Goal: Book appointment/travel/reservation

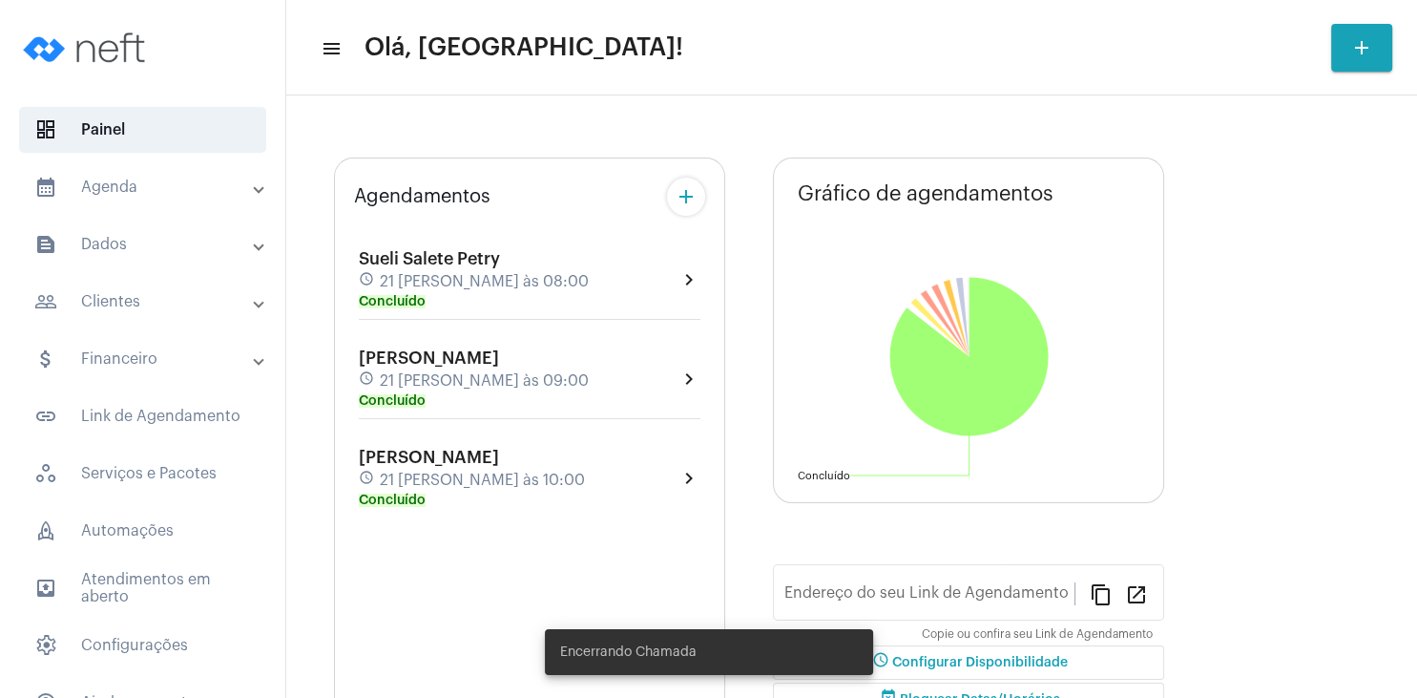
type input "[URL][DOMAIN_NAME][PERSON_NAME]"
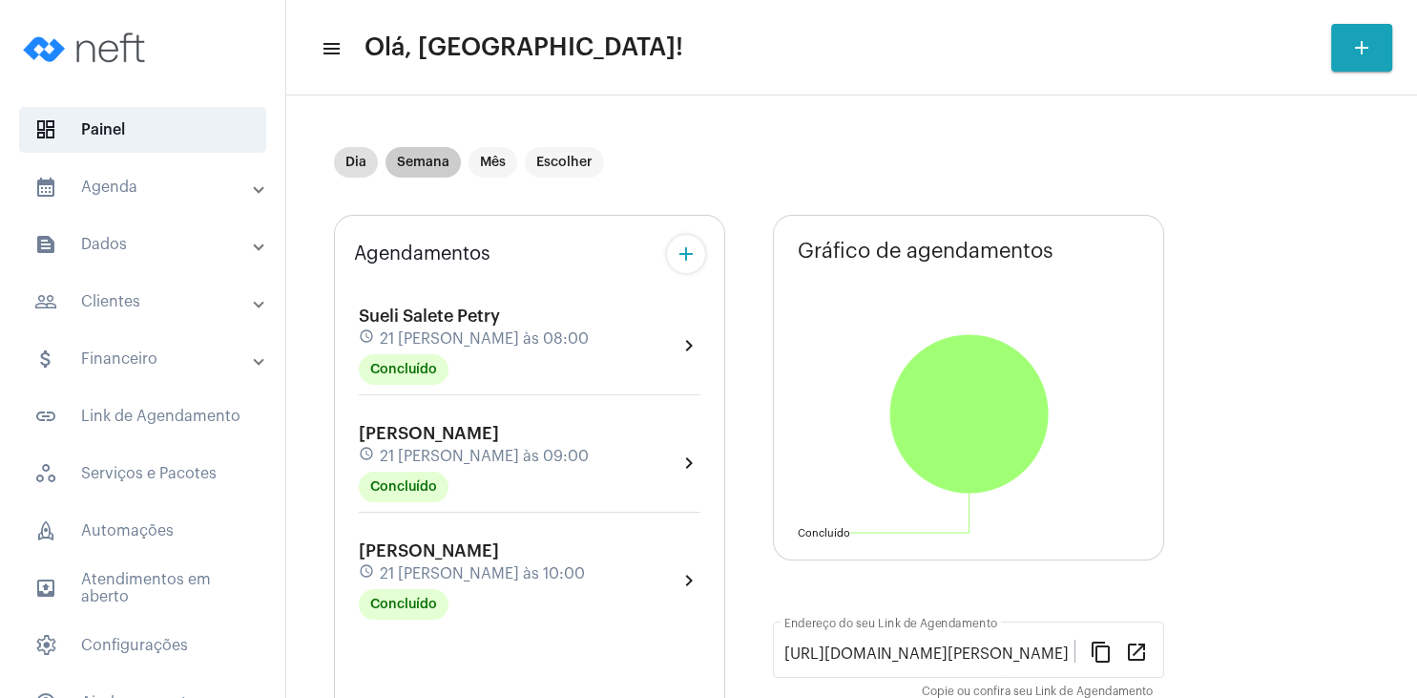
click at [429, 162] on mat-chip "Semana" at bounding box center [423, 162] width 75 height 31
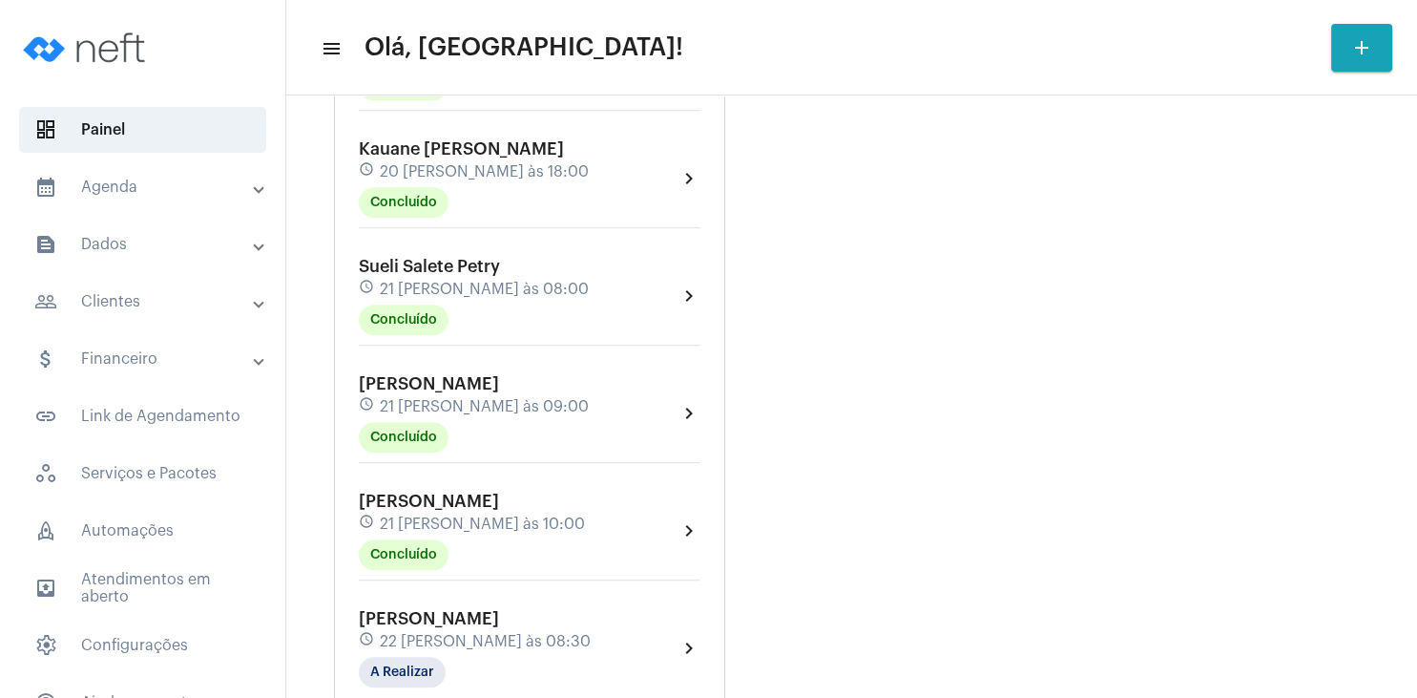
scroll to position [1201, 0]
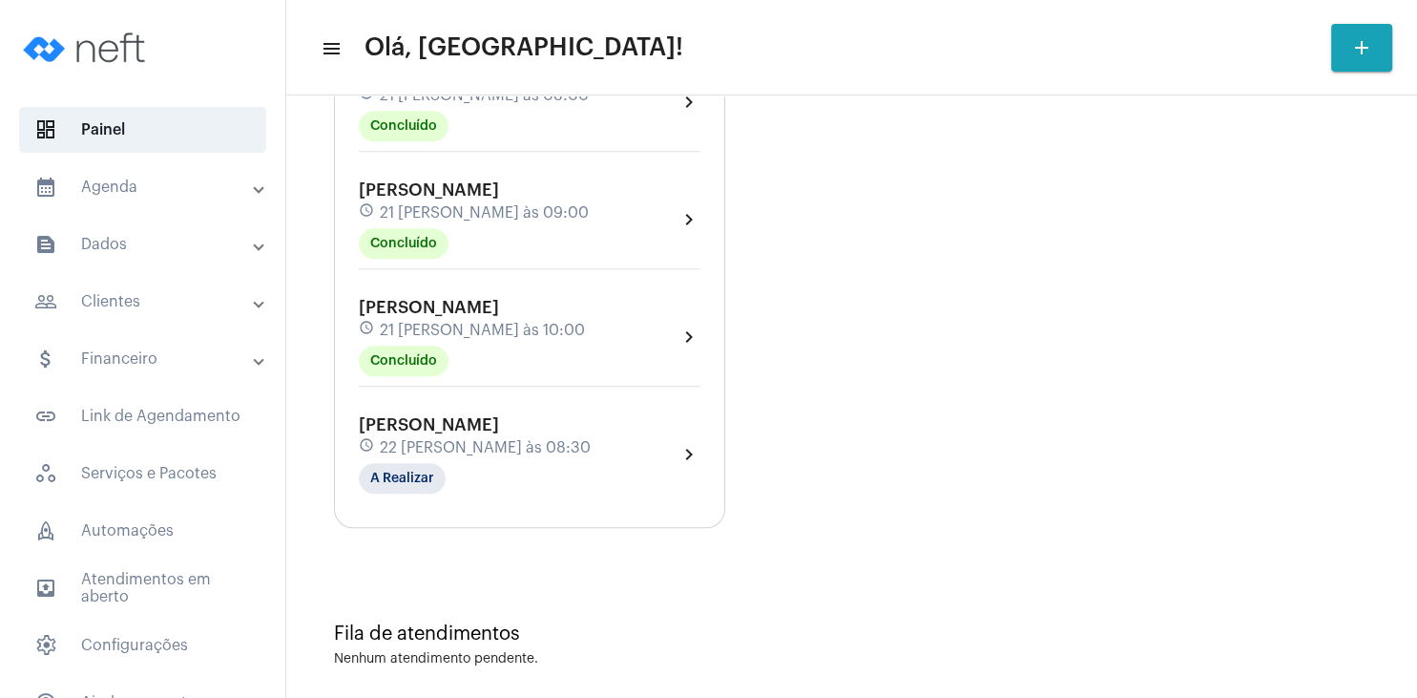
click at [423, 181] on span "[PERSON_NAME]" at bounding box center [429, 189] width 140 height 17
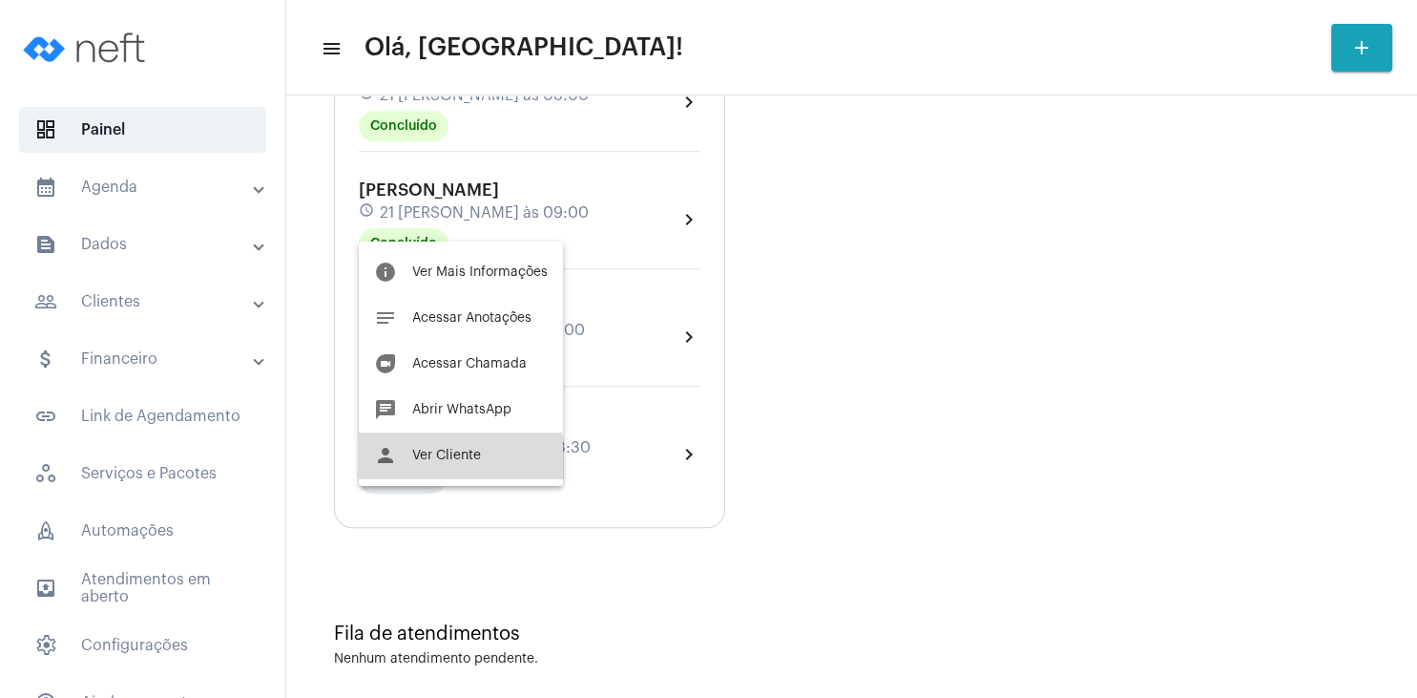
click at [458, 462] on button "person Ver Cliente" at bounding box center [461, 455] width 204 height 46
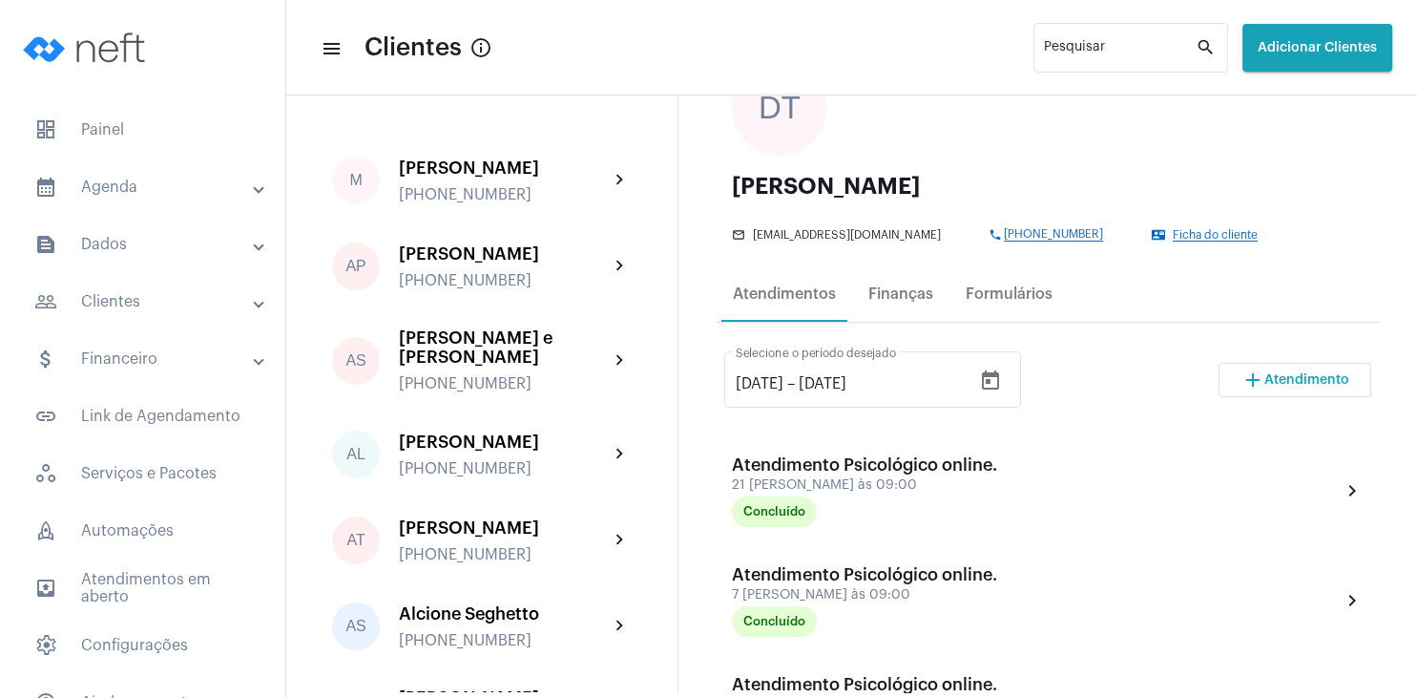
scroll to position [275, 0]
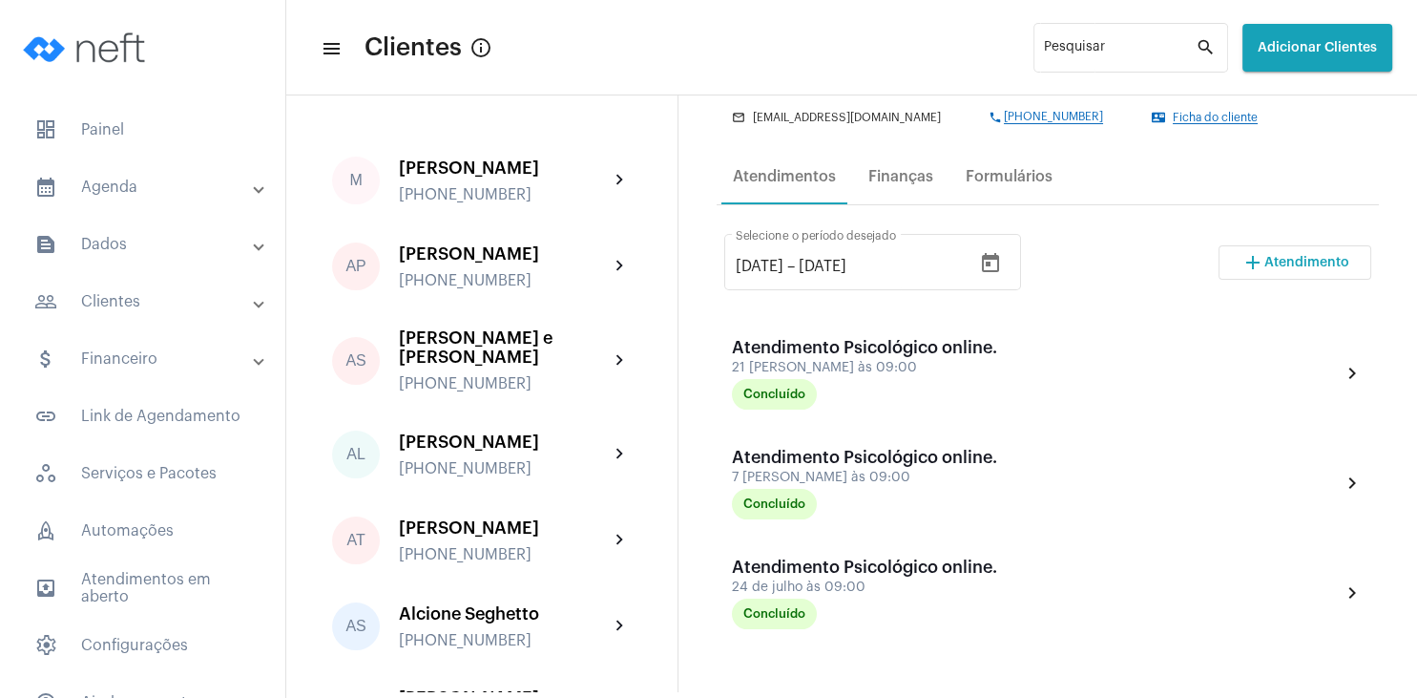
click at [1311, 264] on span "Atendimento" at bounding box center [1306, 262] width 85 height 13
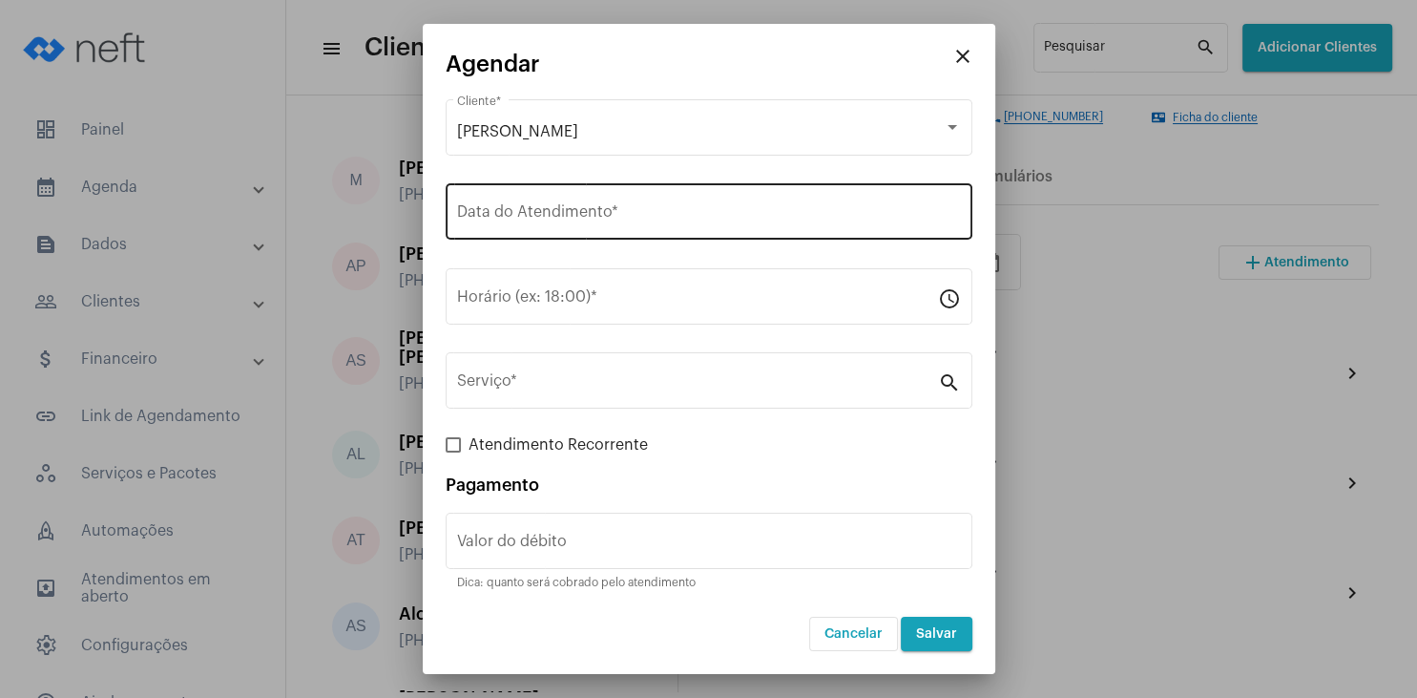
click at [636, 219] on input "Data do Atendimento *" at bounding box center [709, 215] width 504 height 17
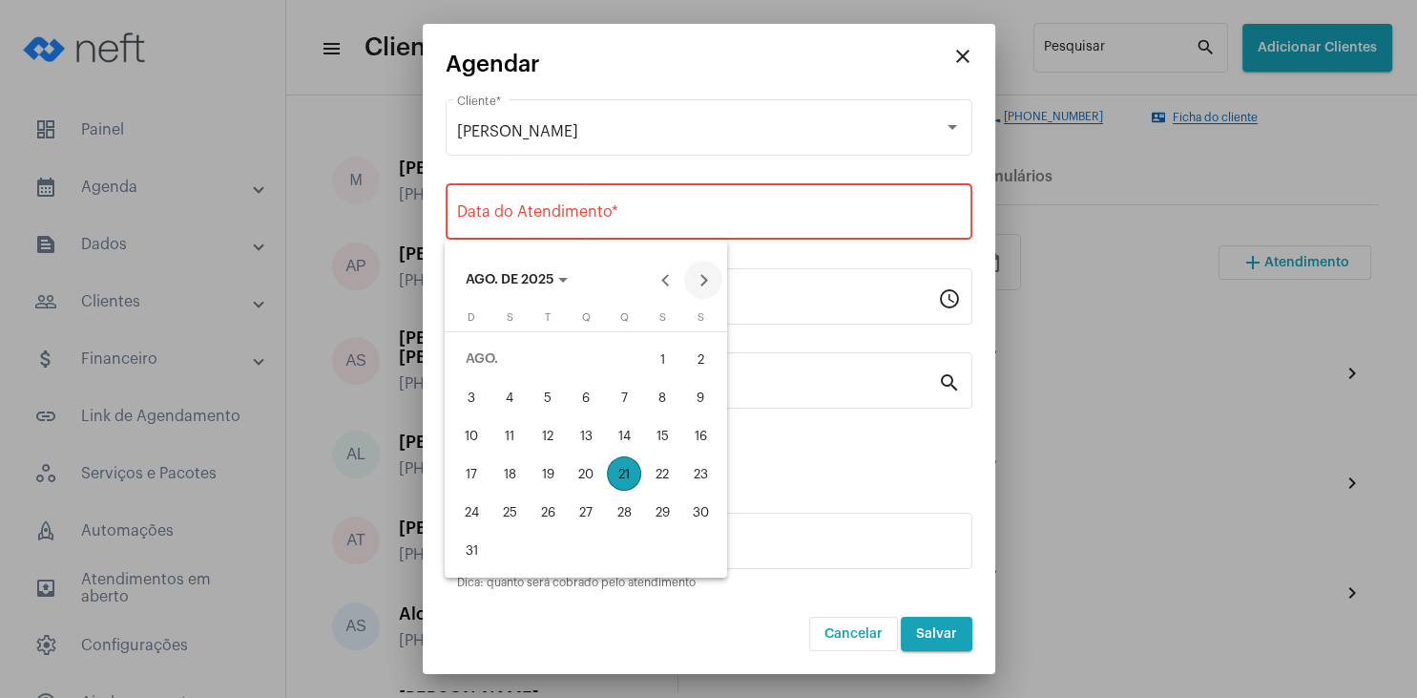
click at [700, 275] on button "Next month" at bounding box center [703, 280] width 38 height 38
click at [616, 403] on div "4" at bounding box center [624, 397] width 34 height 34
type input "[DATE]"
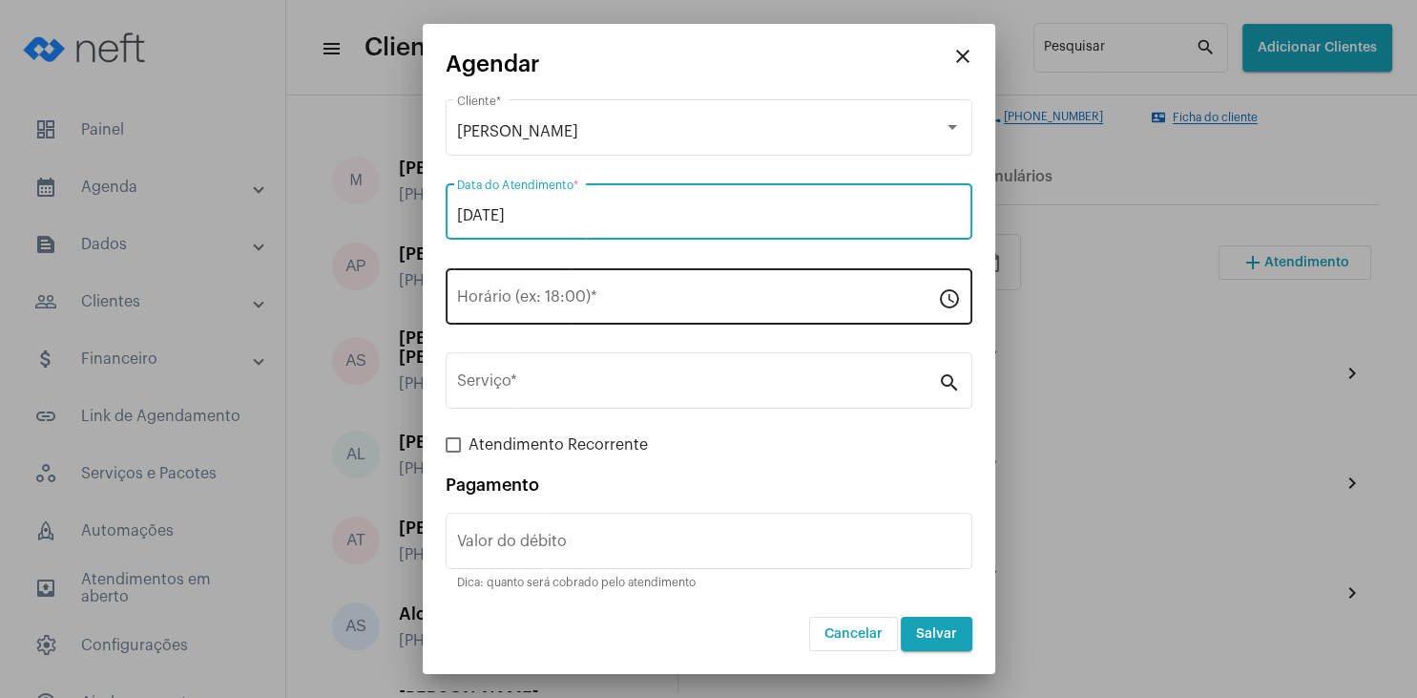
click at [525, 293] on input "Horário (ex: 18:00) *" at bounding box center [697, 300] width 481 height 17
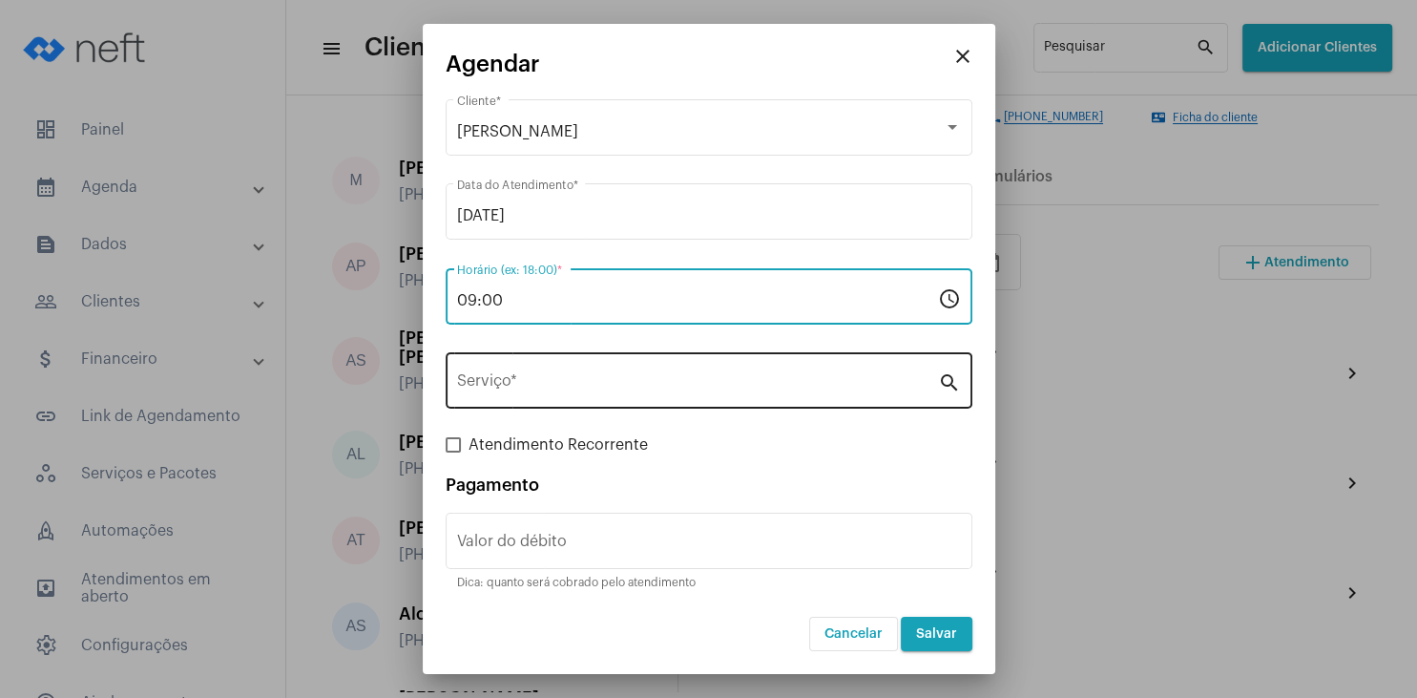
type input "09:00"
click at [516, 397] on div "Serviço *" at bounding box center [697, 378] width 481 height 60
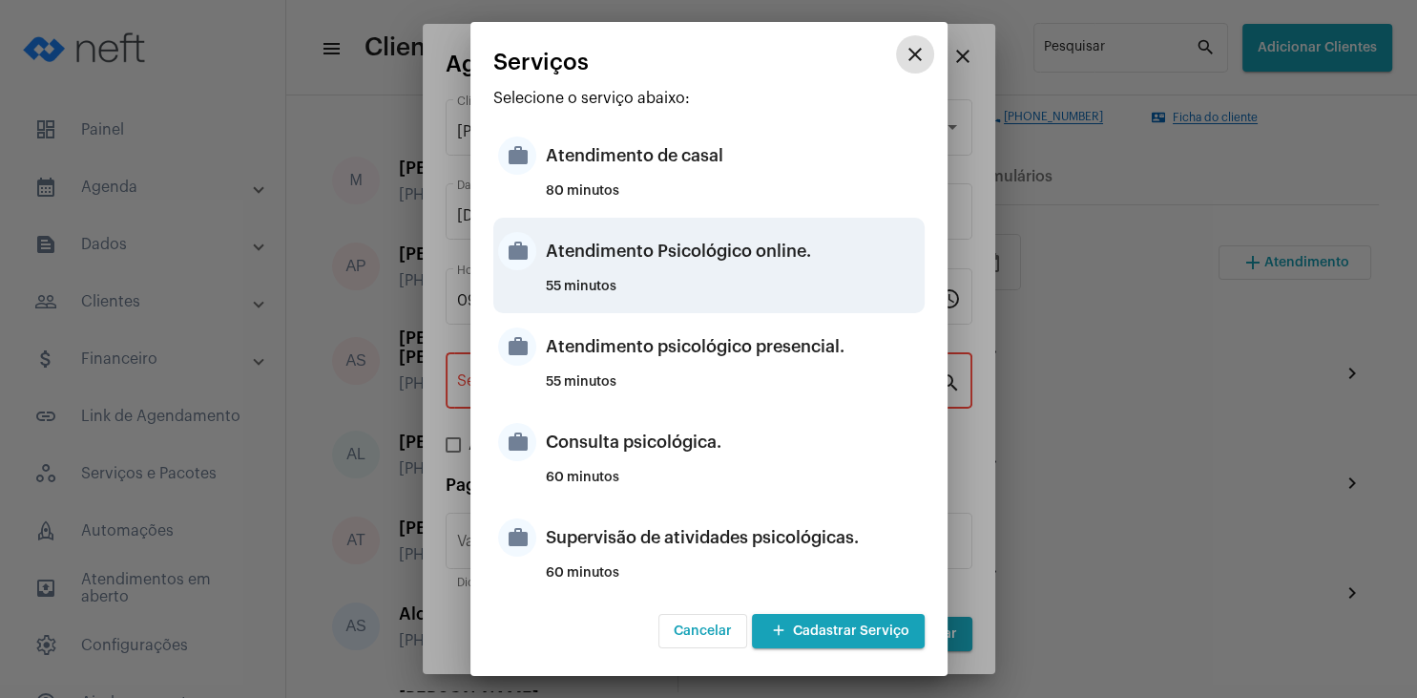
click at [743, 257] on div "Atendimento Psicológico online." at bounding box center [733, 250] width 374 height 57
type input "Atendimento Psicológico online."
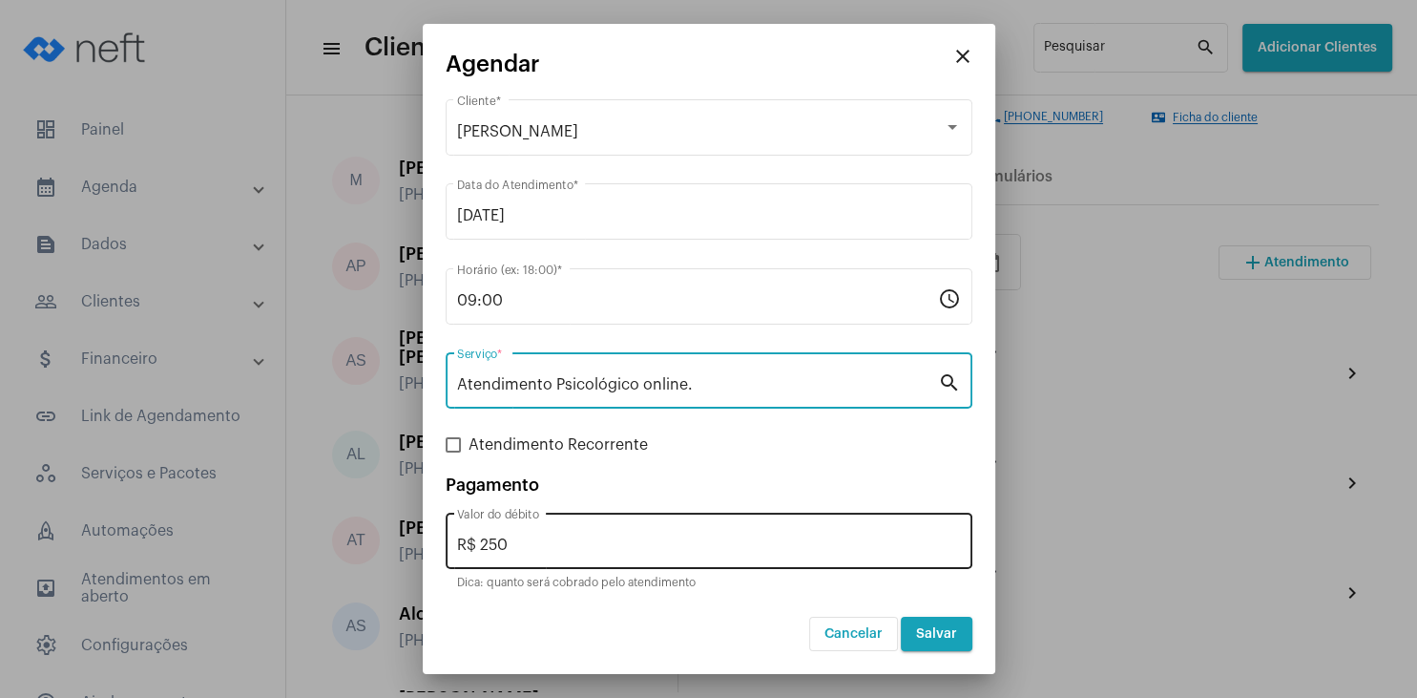
click at [543, 537] on input "R$ 250" at bounding box center [709, 544] width 504 height 17
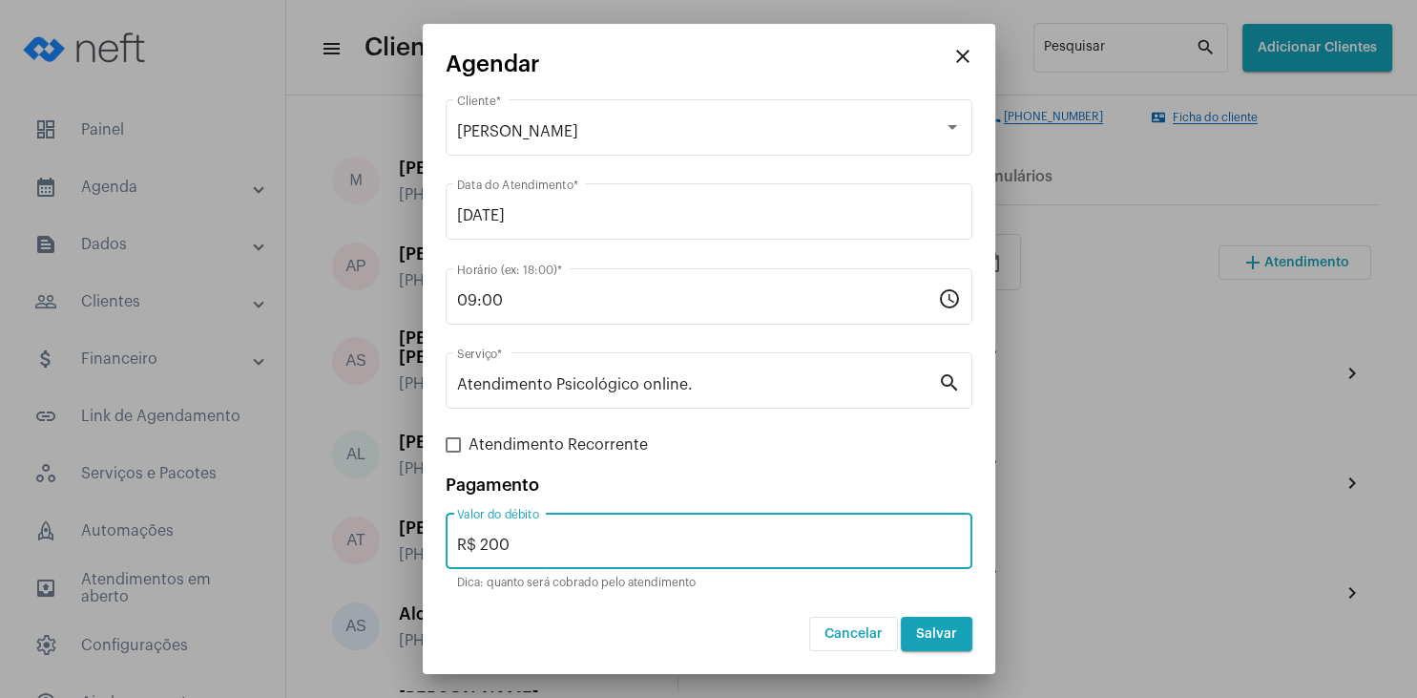
type input "R$ 200"
click at [949, 640] on button "Salvar" at bounding box center [937, 633] width 72 height 34
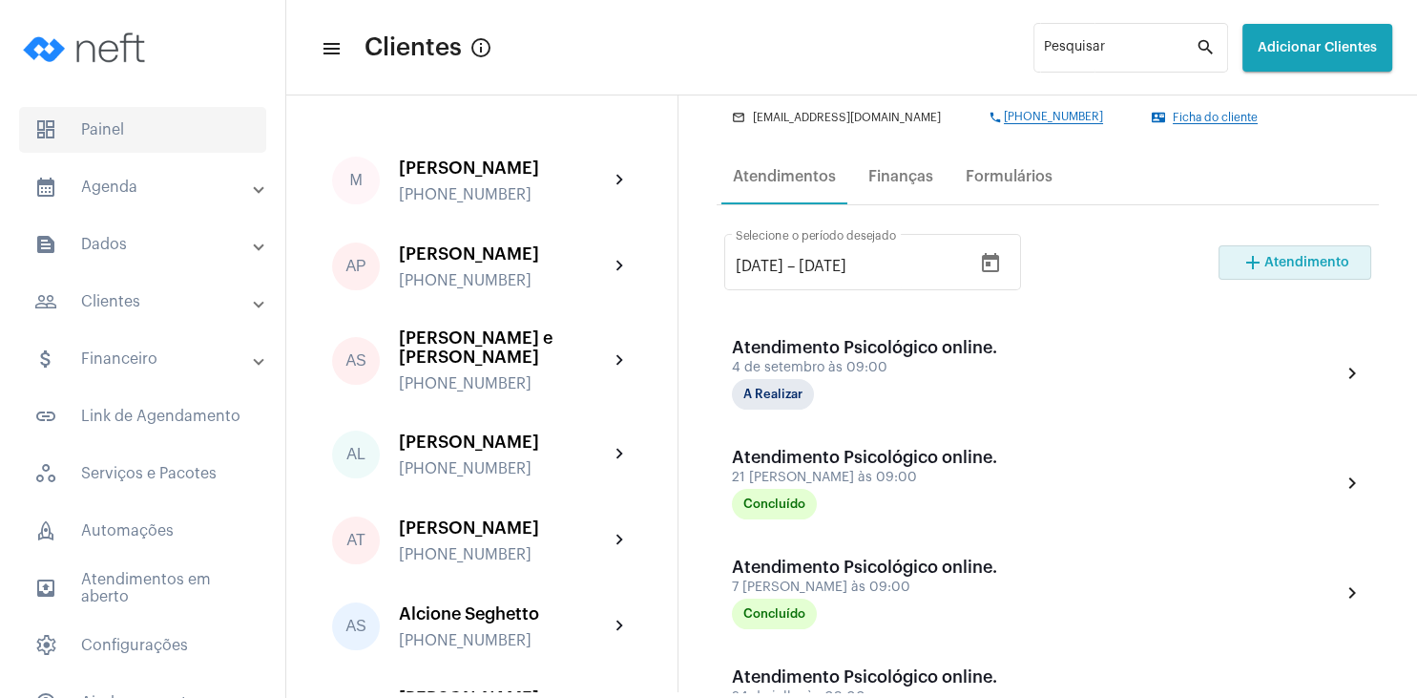
click at [127, 116] on span "dashboard Painel" at bounding box center [142, 130] width 247 height 46
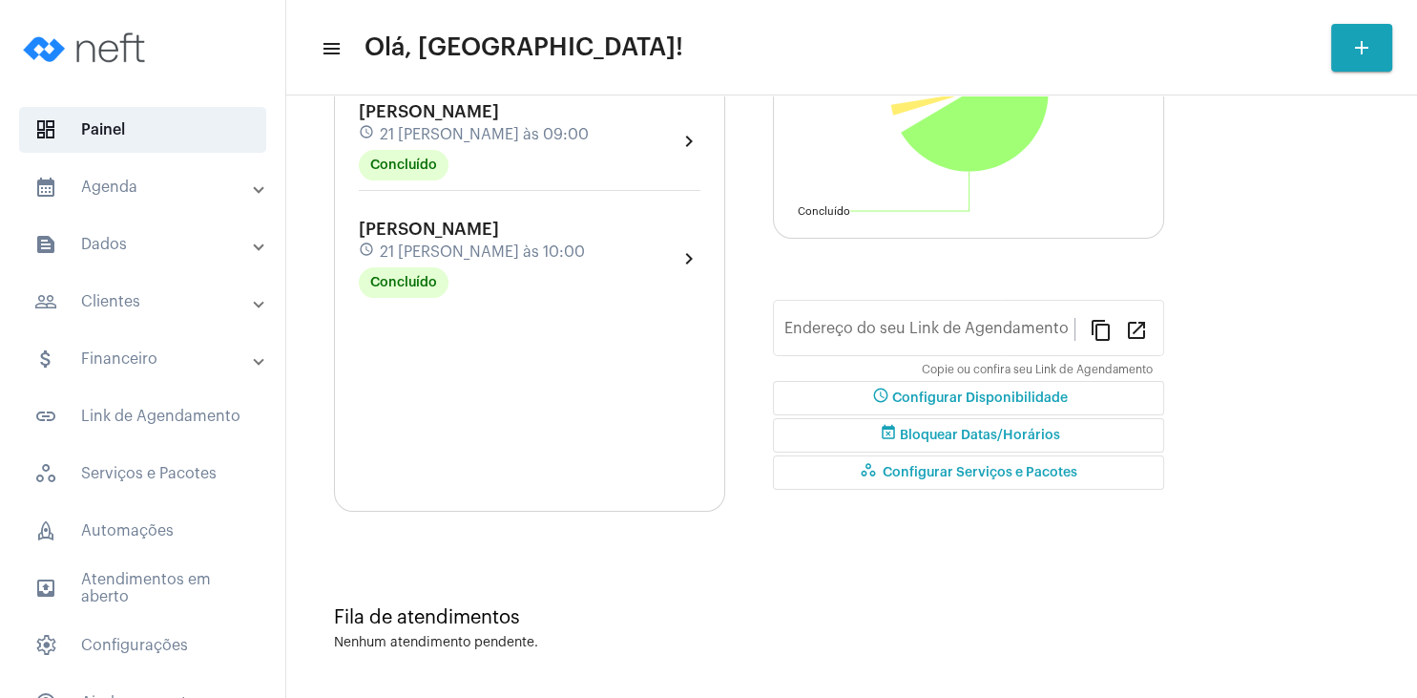
type input "[URL][DOMAIN_NAME][PERSON_NAME]"
click at [455, 120] on span "[PERSON_NAME]" at bounding box center [429, 111] width 140 height 17
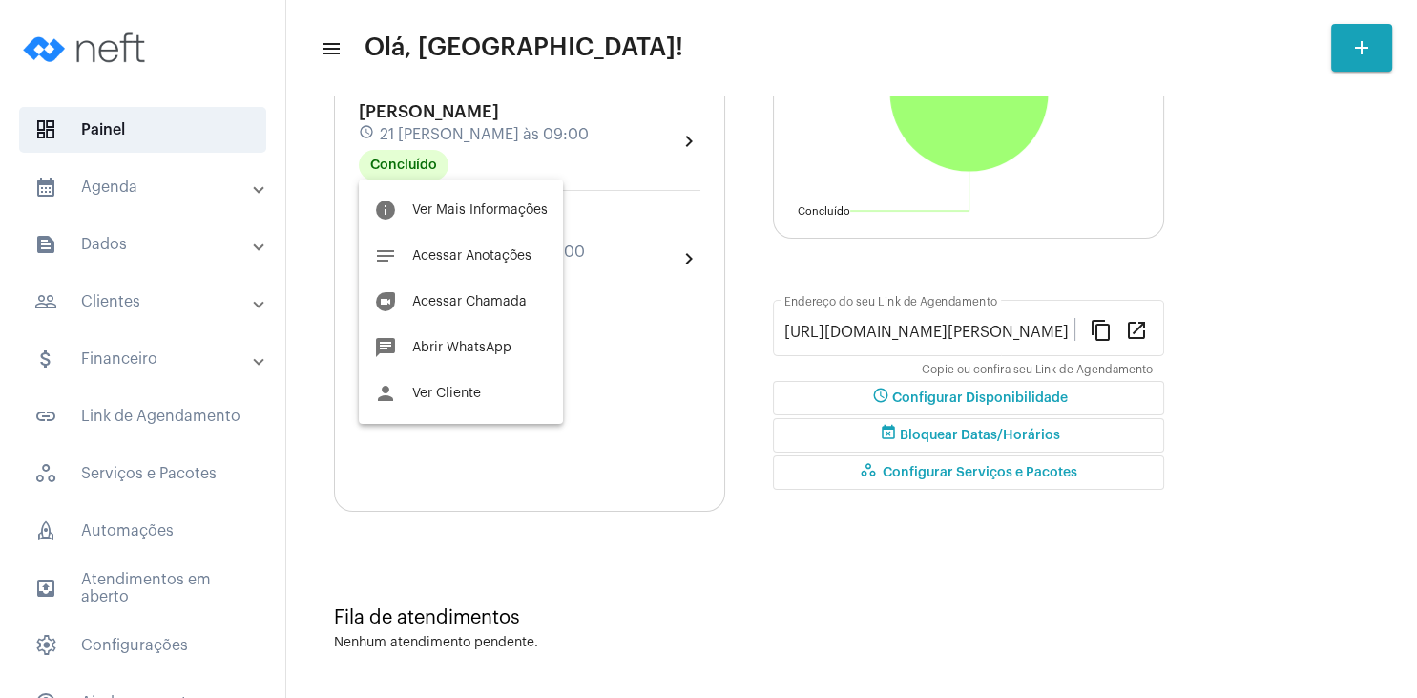
click at [582, 484] on div at bounding box center [708, 349] width 1417 height 698
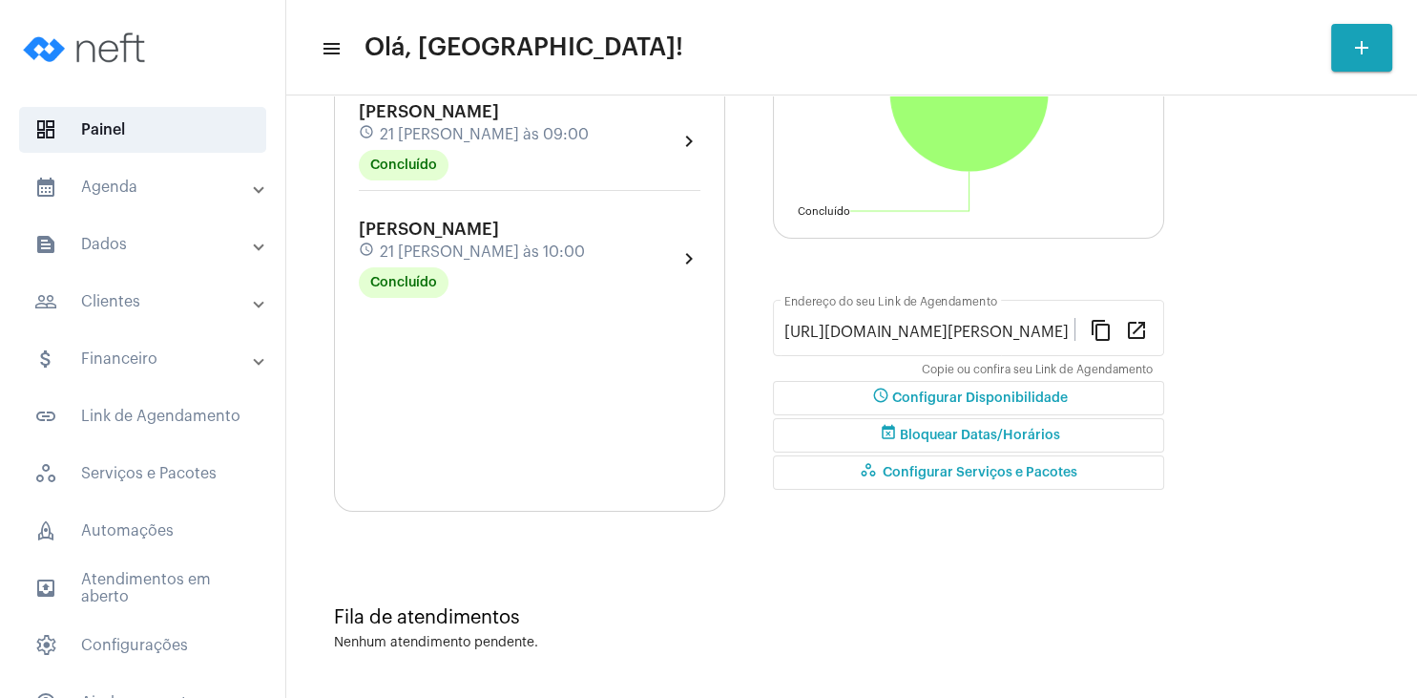
click at [495, 63] on div "[PERSON_NAME] [PERSON_NAME] schedule 21 [PERSON_NAME] às 08:00 Concluído" at bounding box center [474, 24] width 230 height 78
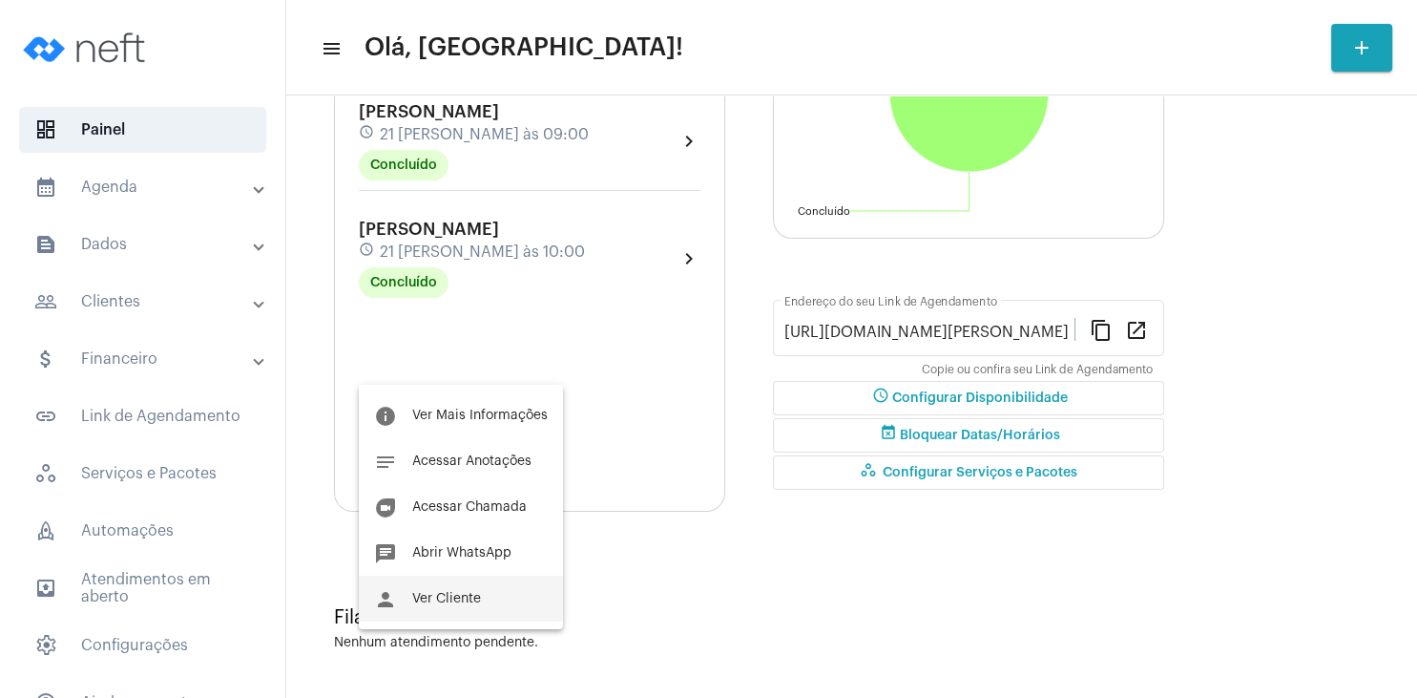
click at [482, 601] on button "person Ver Cliente" at bounding box center [461, 598] width 204 height 46
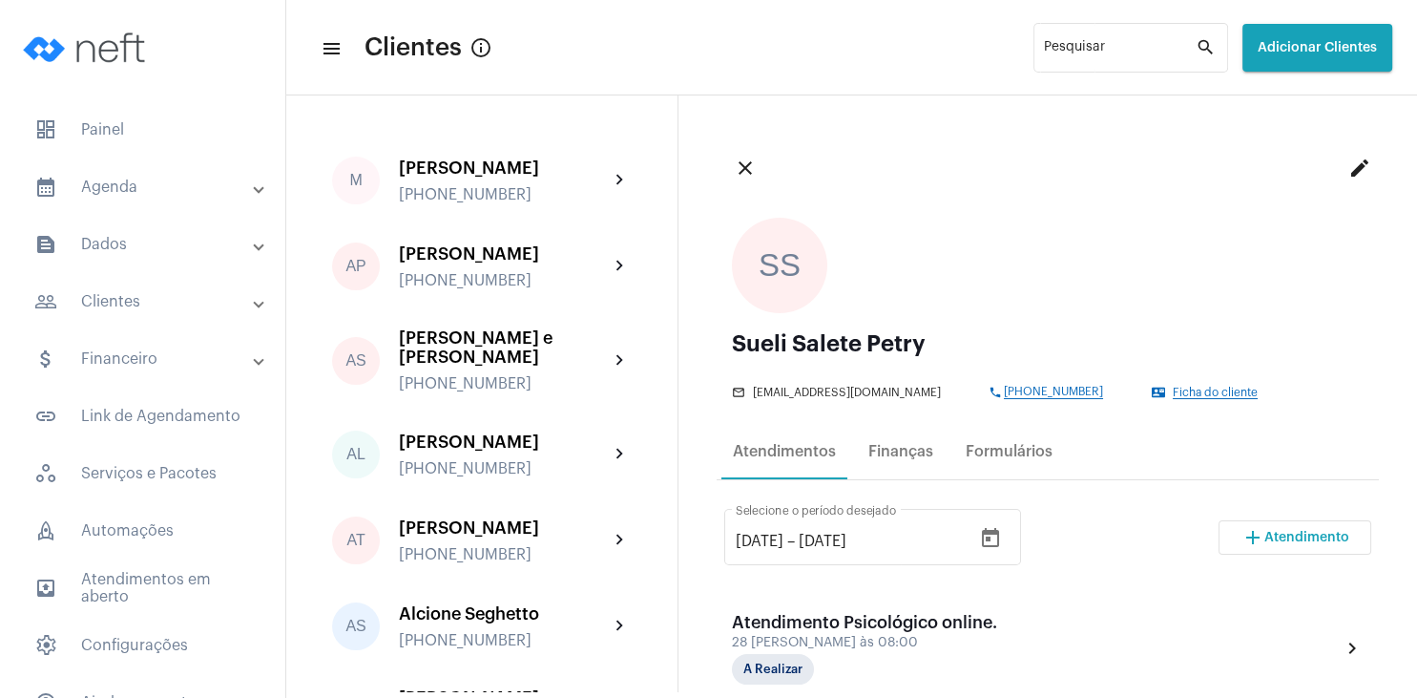
scroll to position [275, 0]
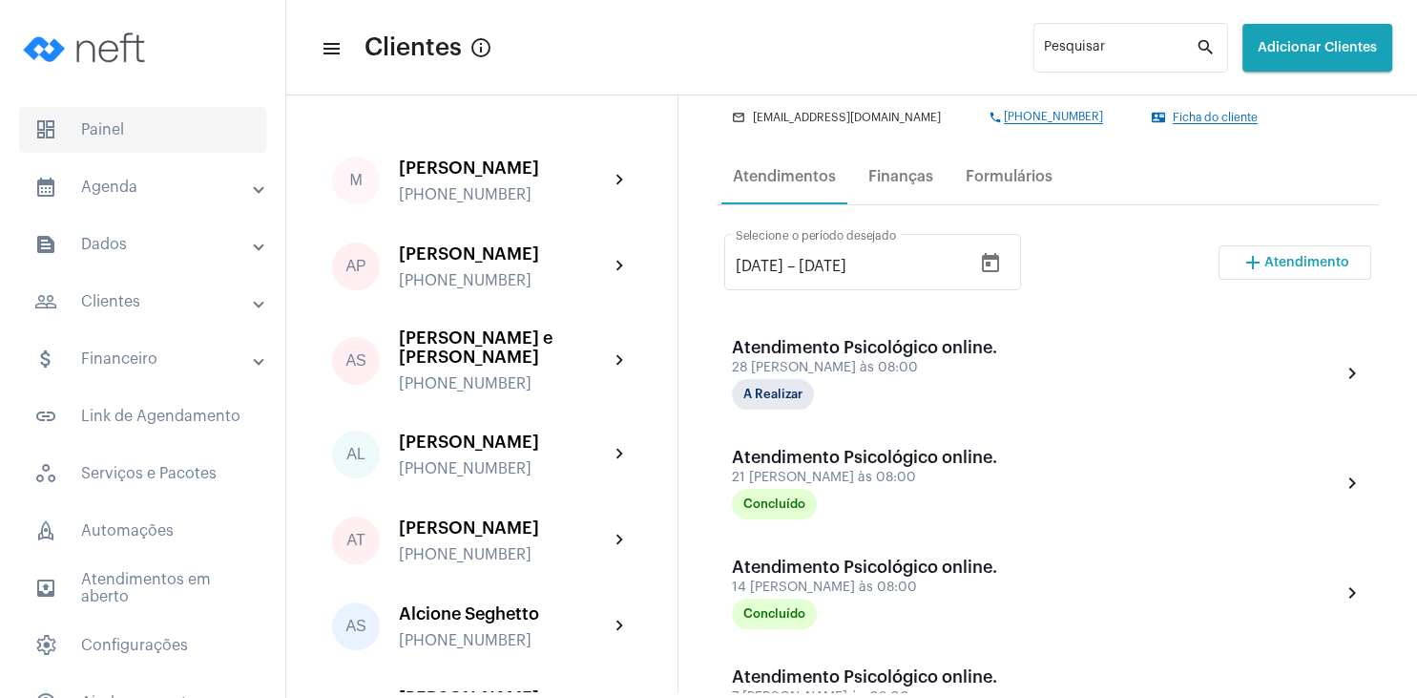
click at [94, 135] on span "dashboard Painel" at bounding box center [142, 130] width 247 height 46
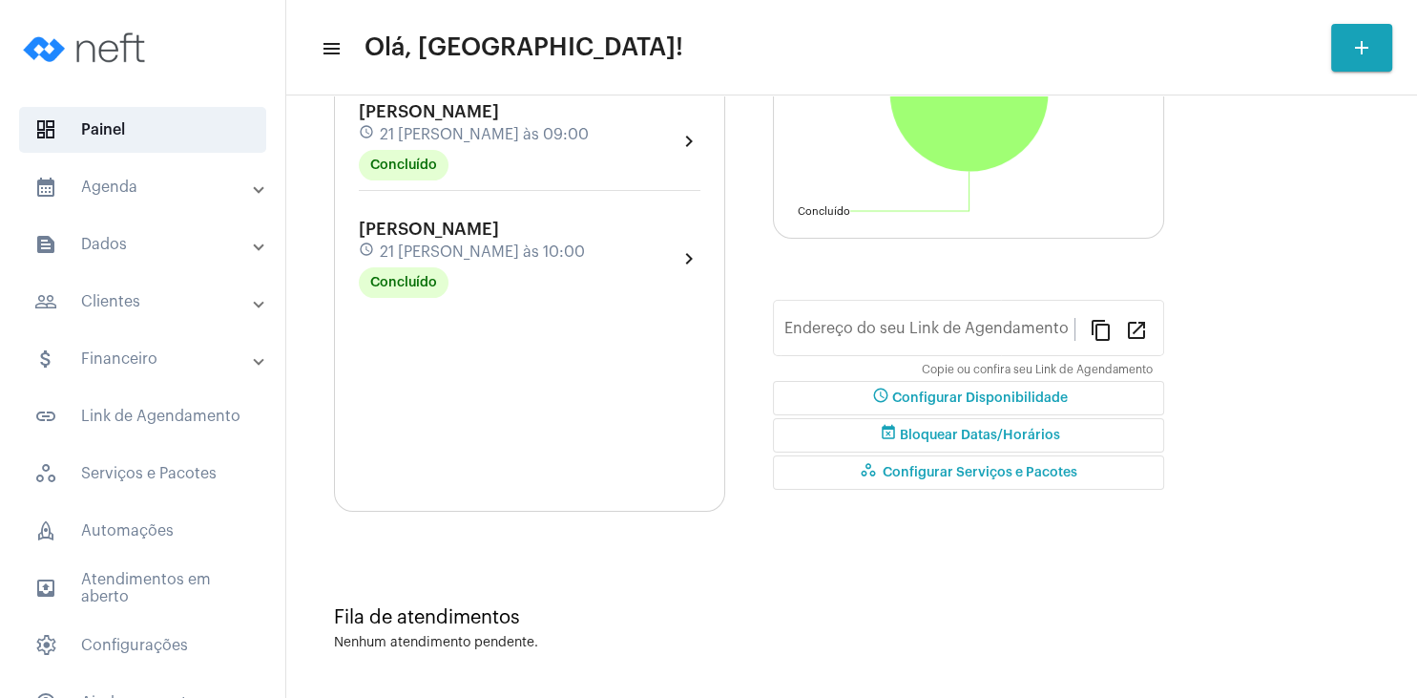
type input "[URL][DOMAIN_NAME][PERSON_NAME]"
click at [470, 238] on span "[PERSON_NAME]" at bounding box center [429, 228] width 140 height 17
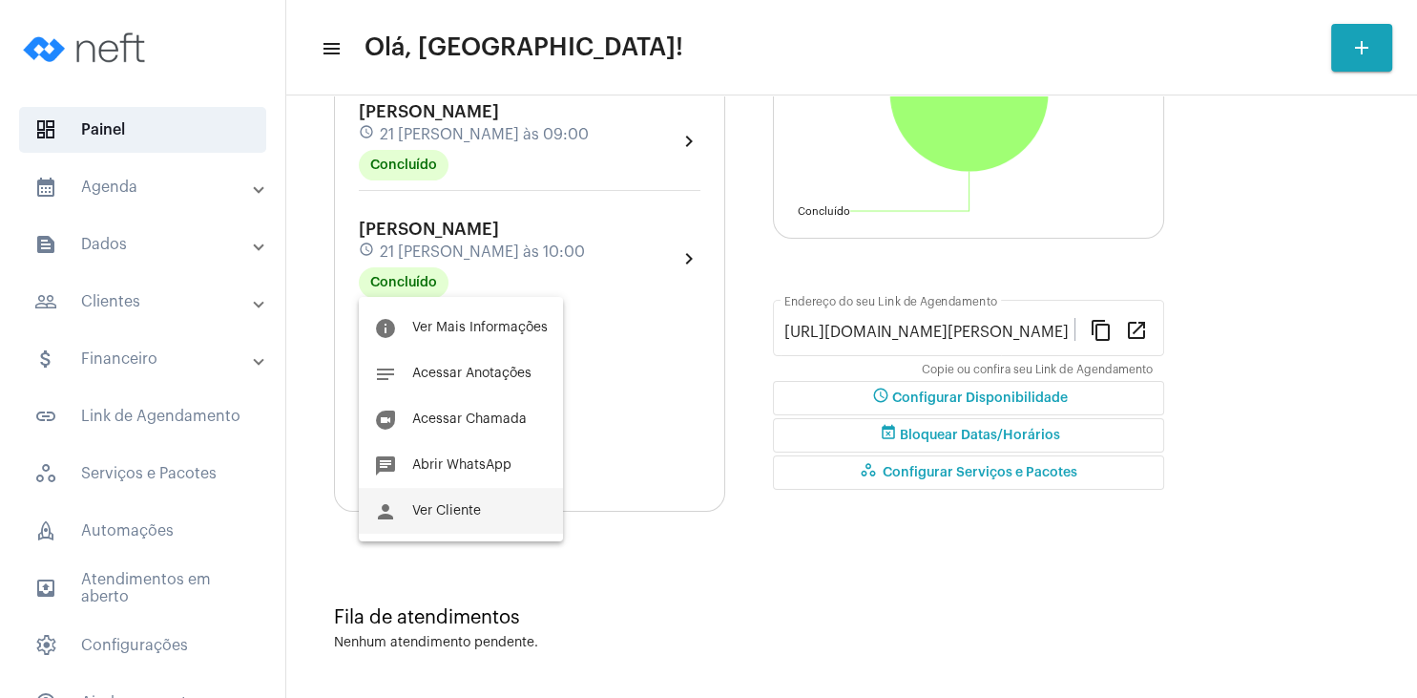
click at [472, 513] on span "Ver Cliente" at bounding box center [446, 510] width 69 height 13
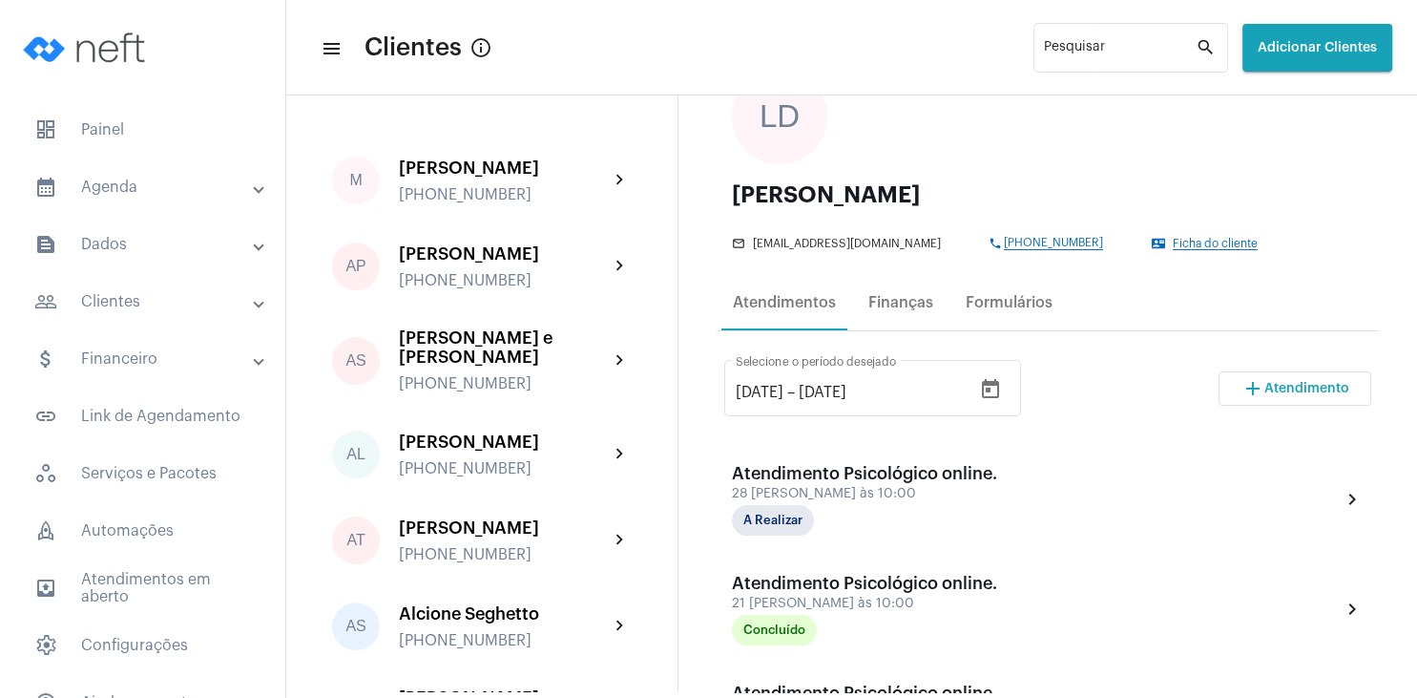
scroll to position [183, 0]
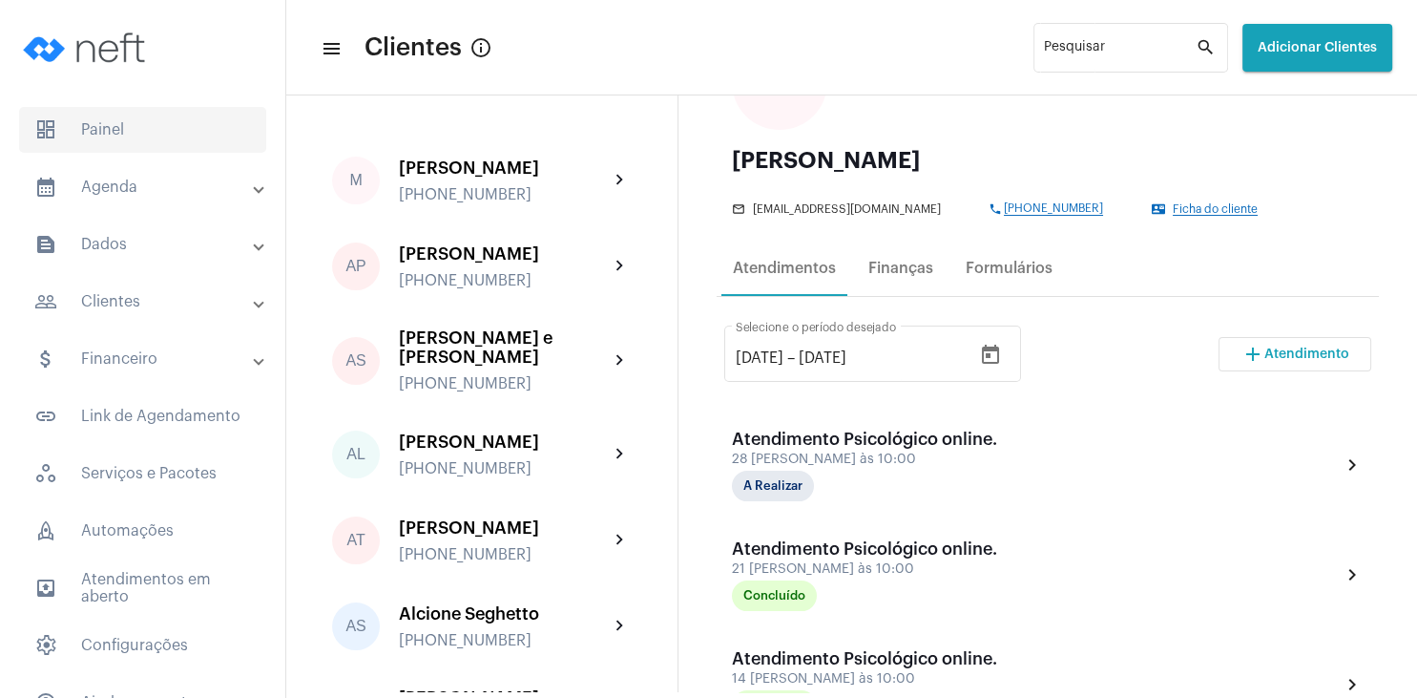
click at [113, 139] on span "dashboard Painel" at bounding box center [142, 130] width 247 height 46
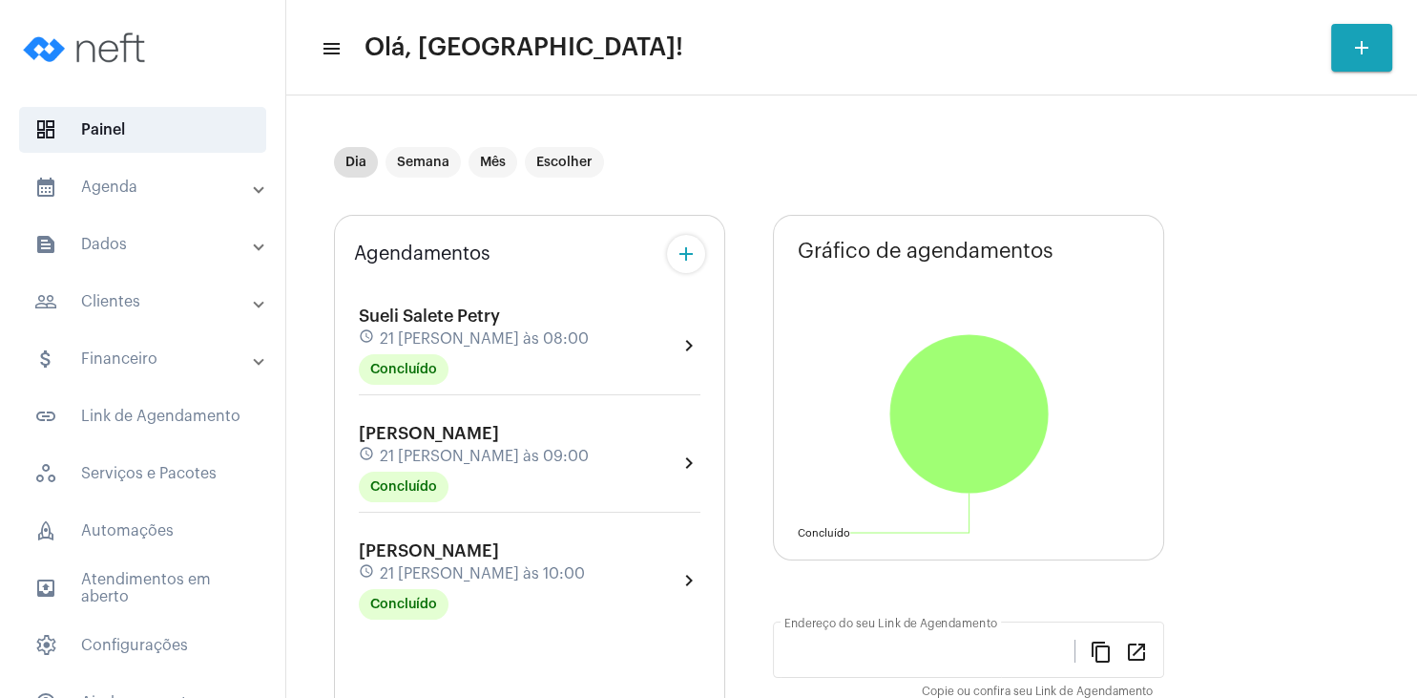
type input "[URL][DOMAIN_NAME][PERSON_NAME]"
